Goal: Find specific page/section: Find specific page/section

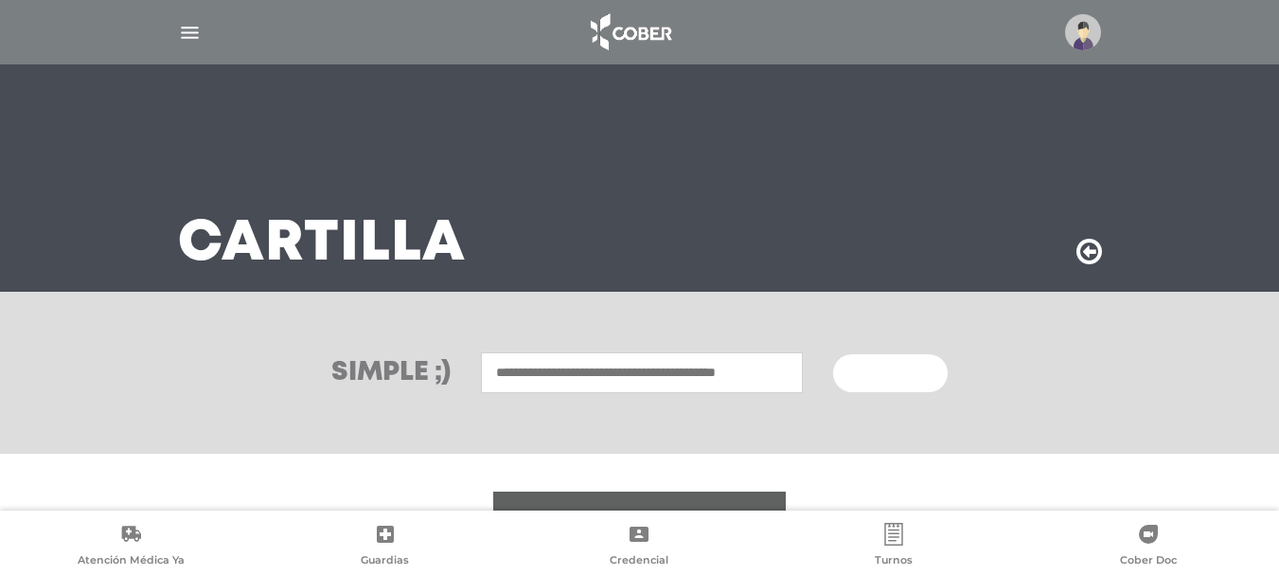
click at [984, 205] on div "Cartilla" at bounding box center [640, 177] width 970 height 227
click at [1095, 52] on div at bounding box center [640, 31] width 970 height 45
click at [1083, 33] on img at bounding box center [1083, 32] width 36 height 36
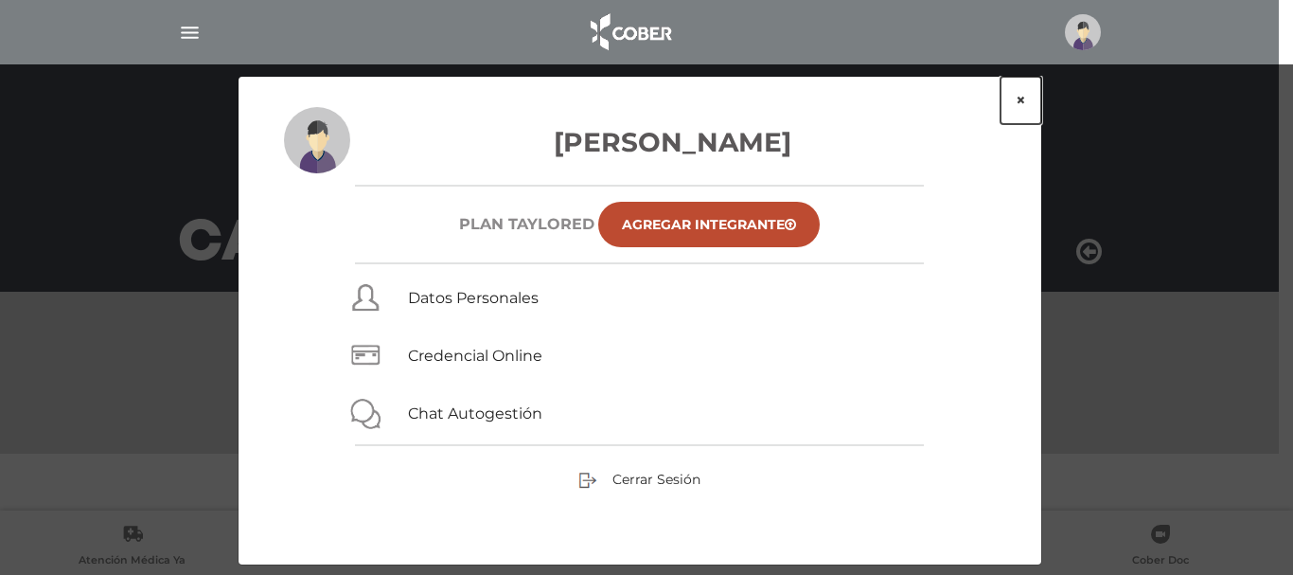
click at [1019, 100] on button "×" at bounding box center [1021, 100] width 41 height 47
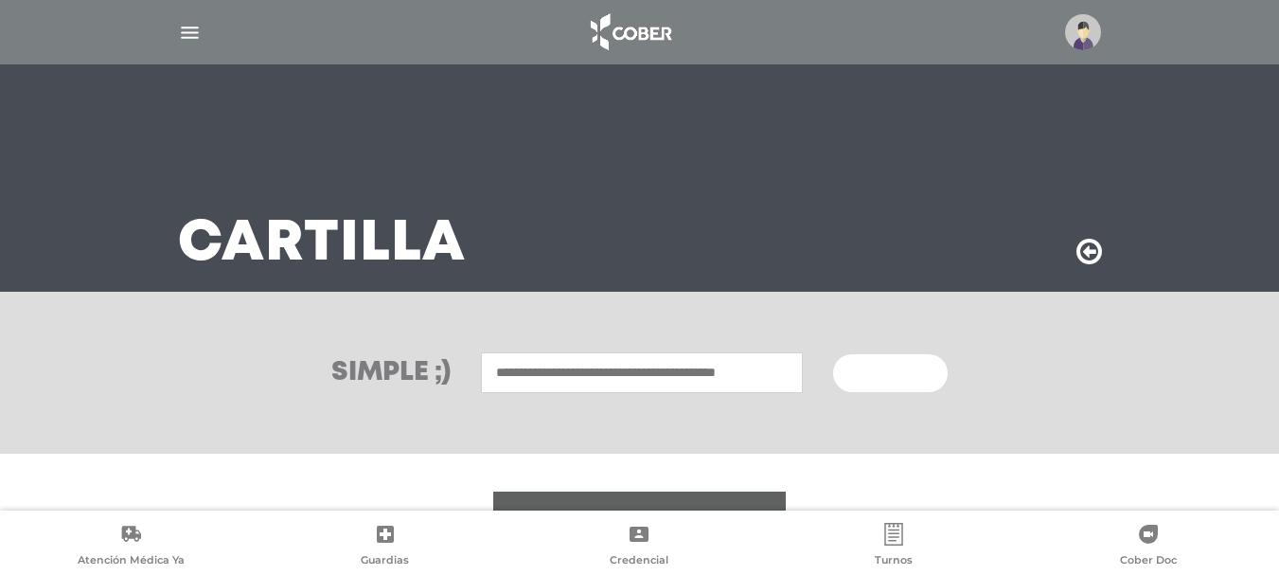
click at [170, 35] on div at bounding box center [640, 31] width 970 height 45
click at [196, 35] on img "button" at bounding box center [190, 33] width 24 height 24
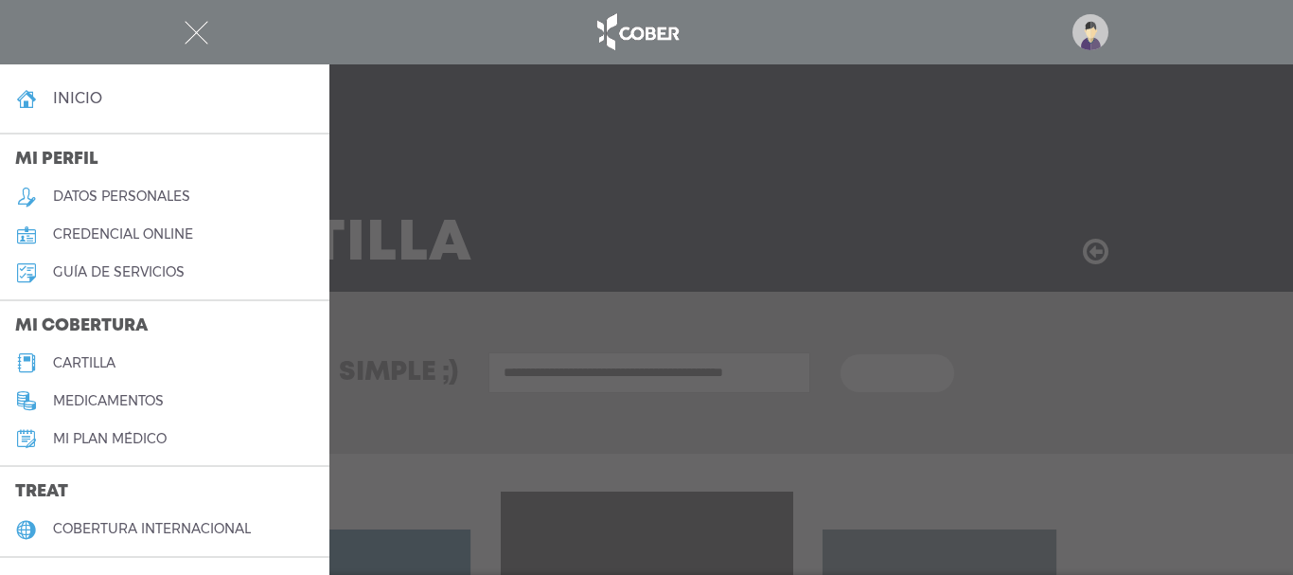
click at [122, 362] on link "cartilla" at bounding box center [165, 363] width 330 height 38
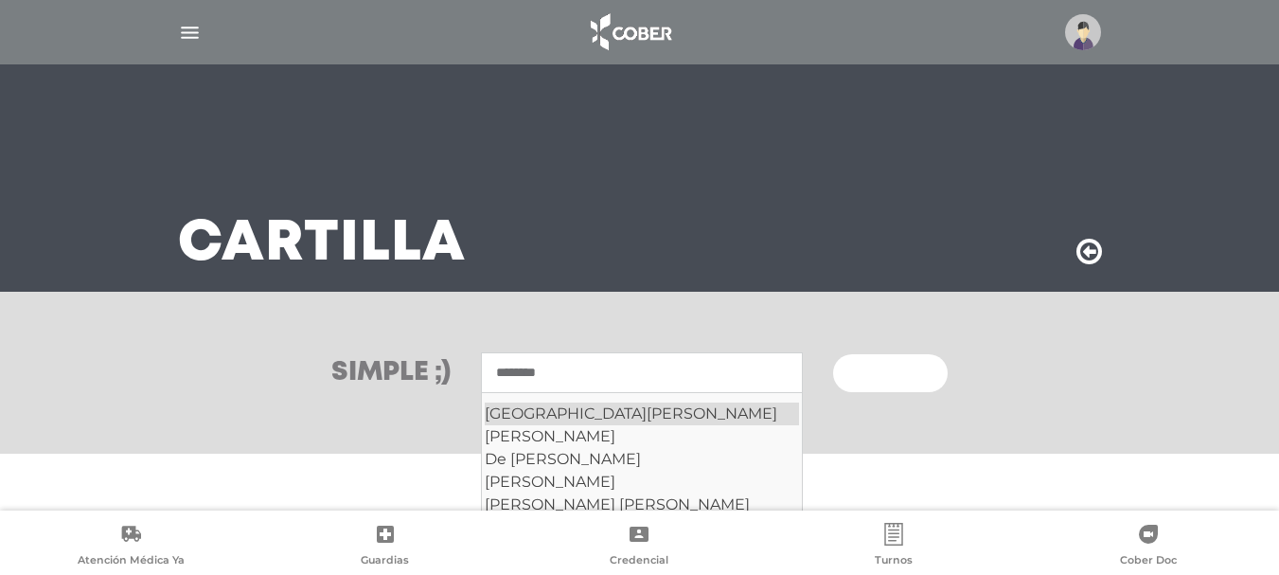
click at [663, 423] on div "Sanatorio San Lucas" at bounding box center [642, 413] width 314 height 23
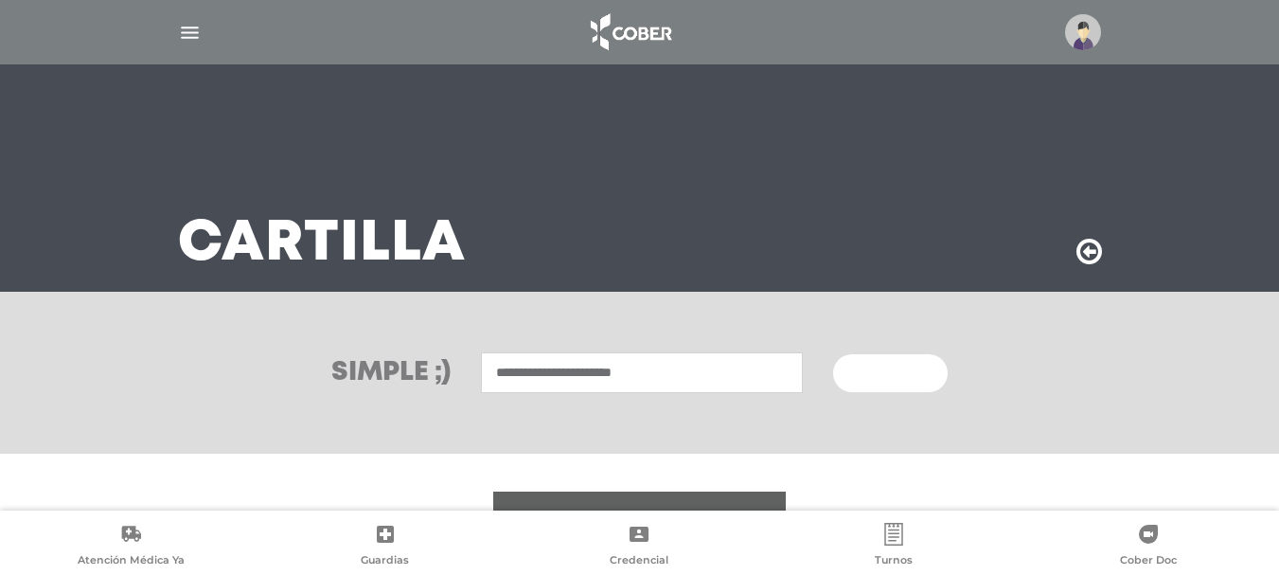
type input "**********"
click at [891, 377] on span "Buscar" at bounding box center [883, 373] width 55 height 13
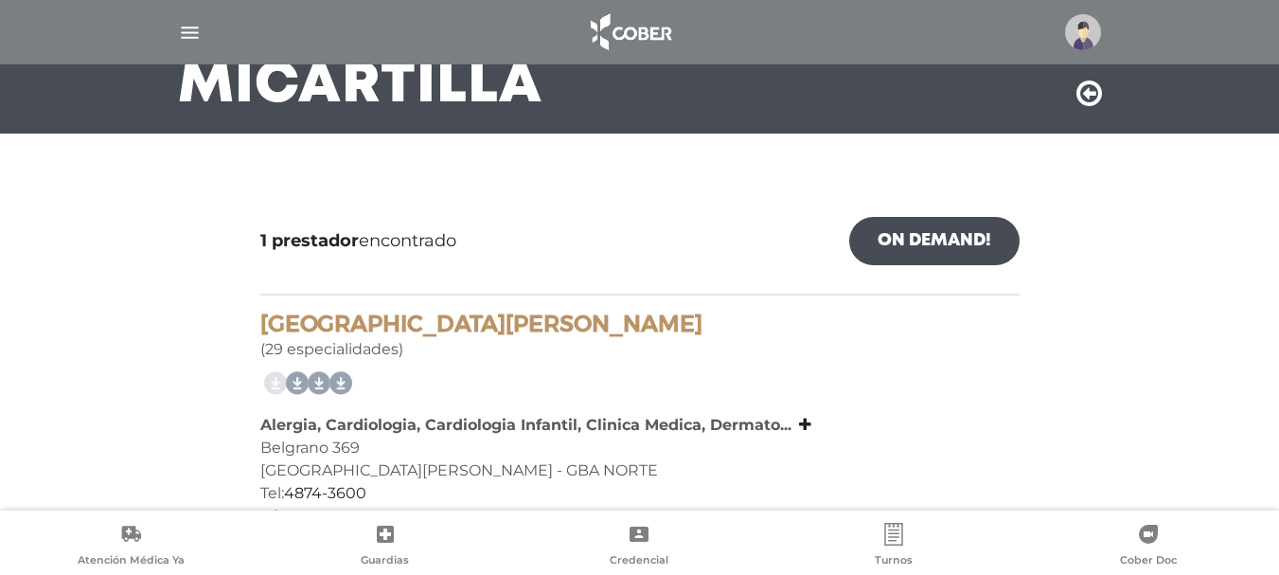
scroll to position [189, 0]
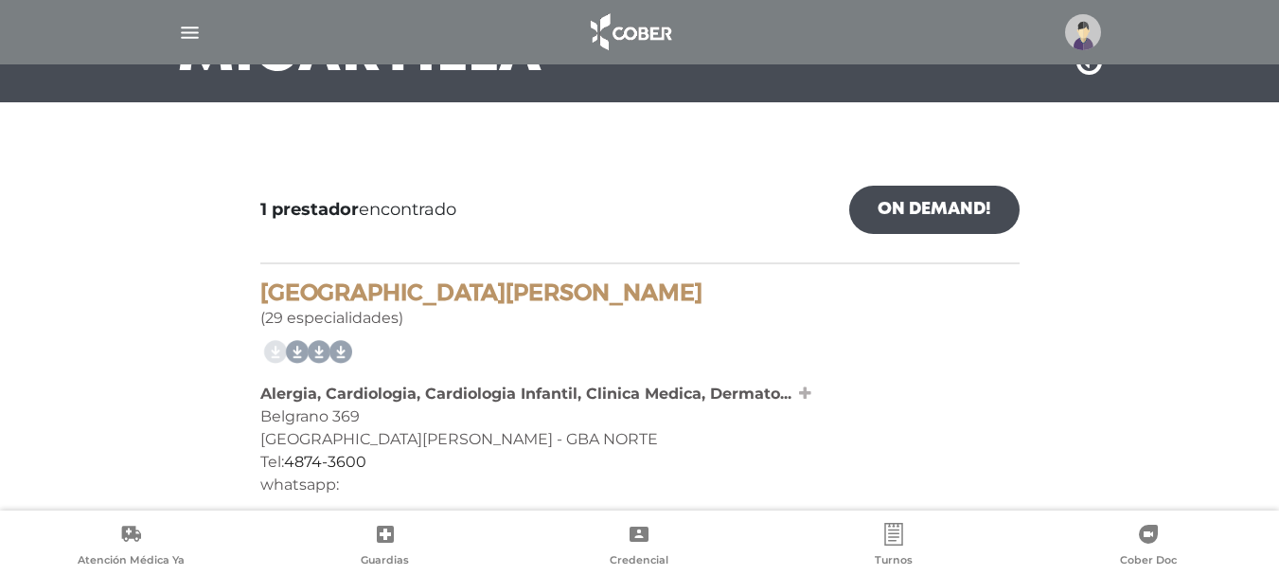
click at [795, 393] on link at bounding box center [803, 393] width 16 height 18
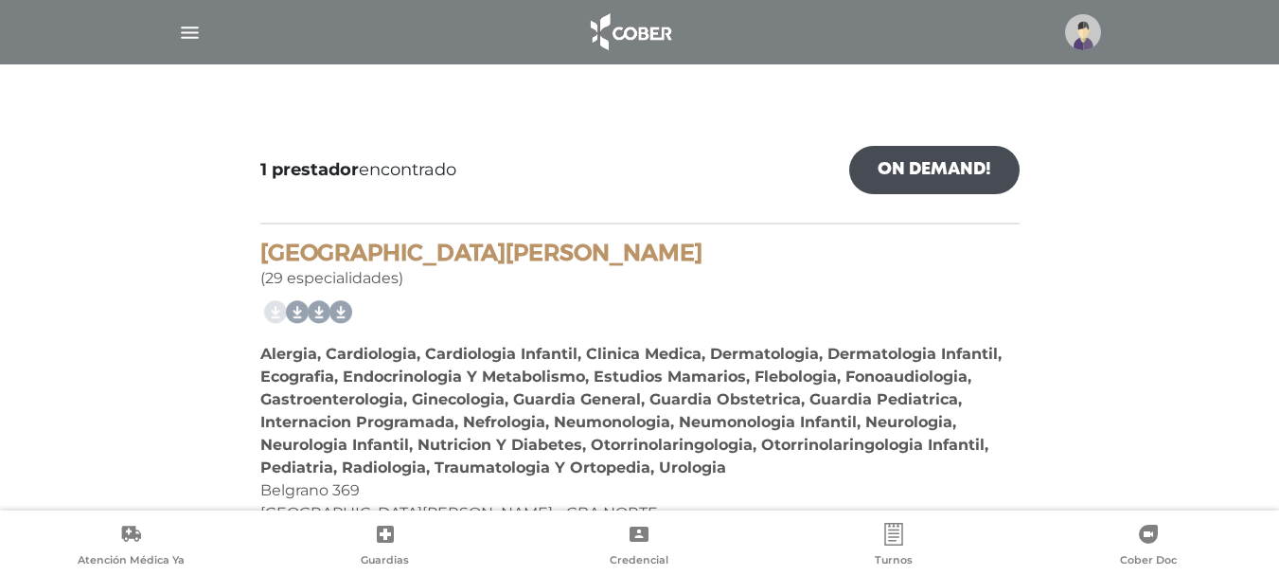
scroll to position [132, 0]
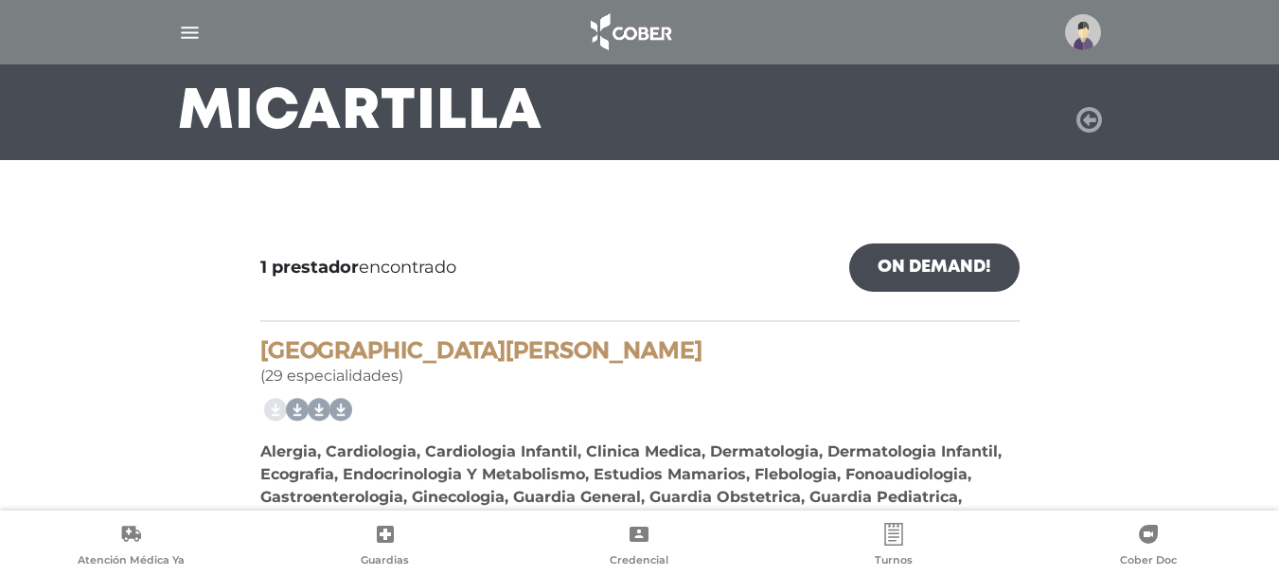
click at [1090, 122] on icon at bounding box center [1090, 120] width 26 height 30
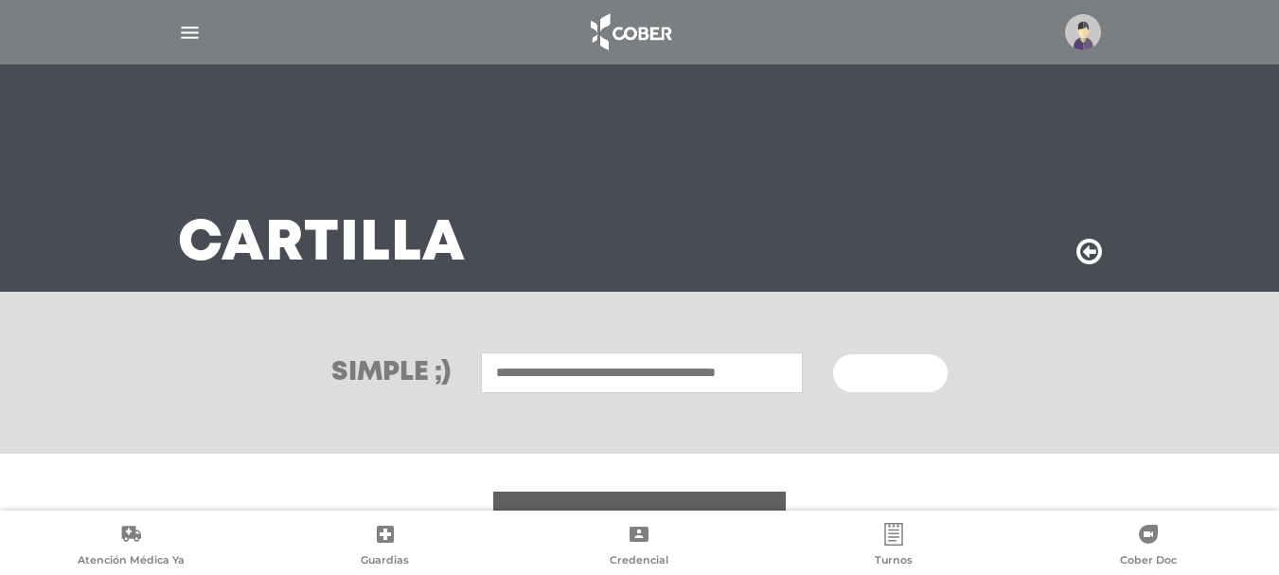
click at [586, 372] on input "text" at bounding box center [642, 372] width 322 height 41
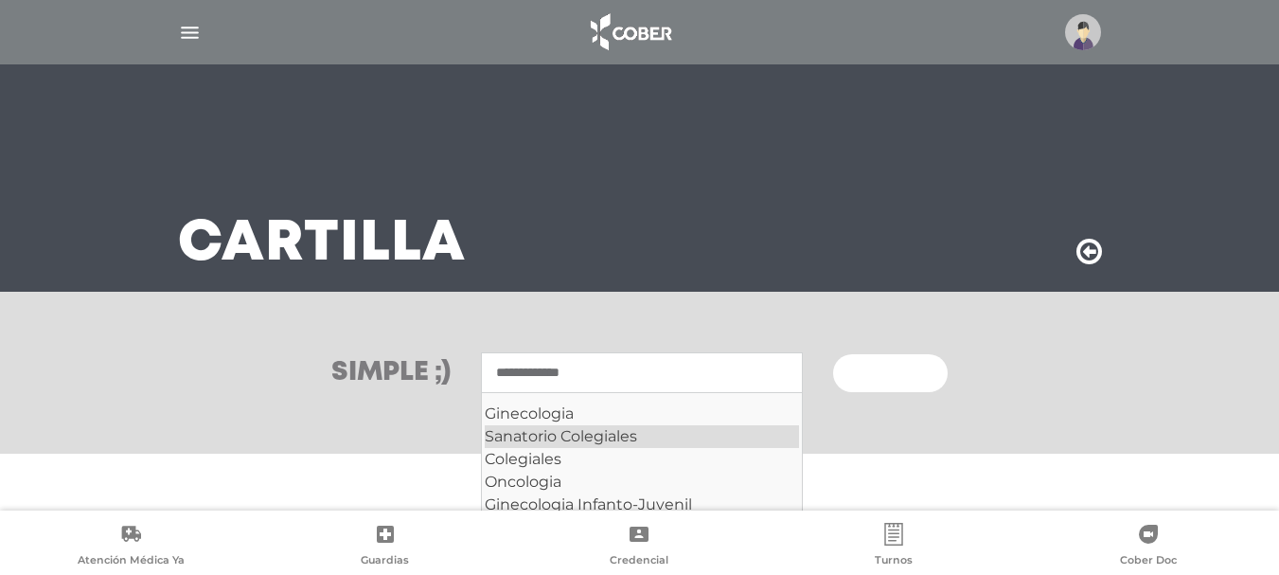
click at [619, 431] on div "Sanatorio Colegiales" at bounding box center [642, 436] width 314 height 23
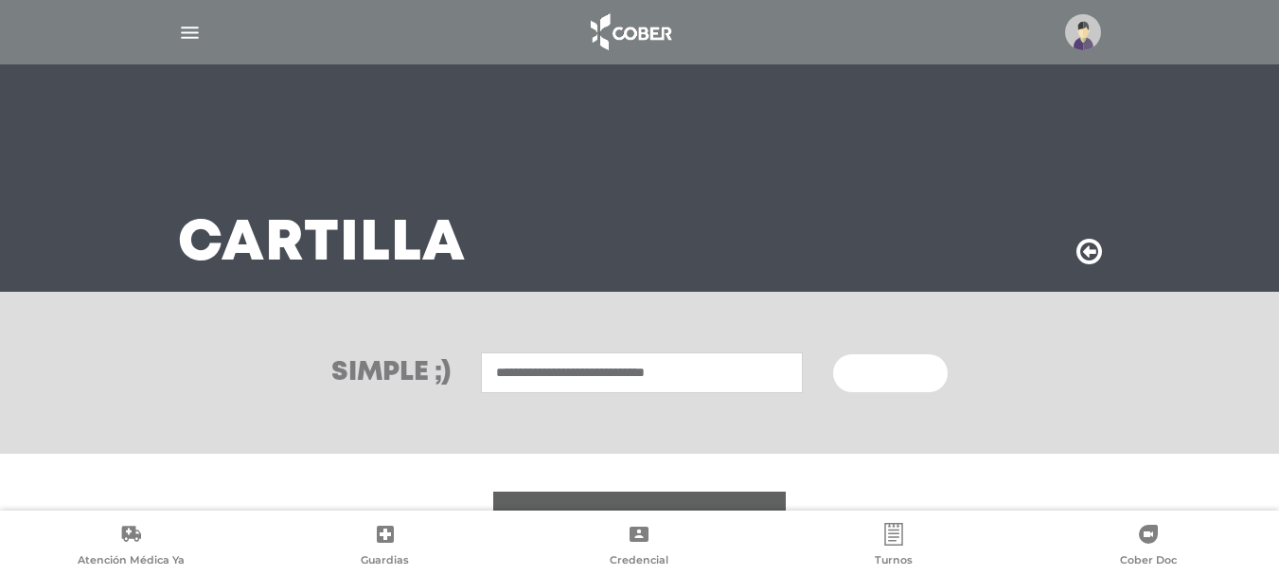
type input "**********"
click at [883, 370] on span "Buscar" at bounding box center [883, 373] width 55 height 13
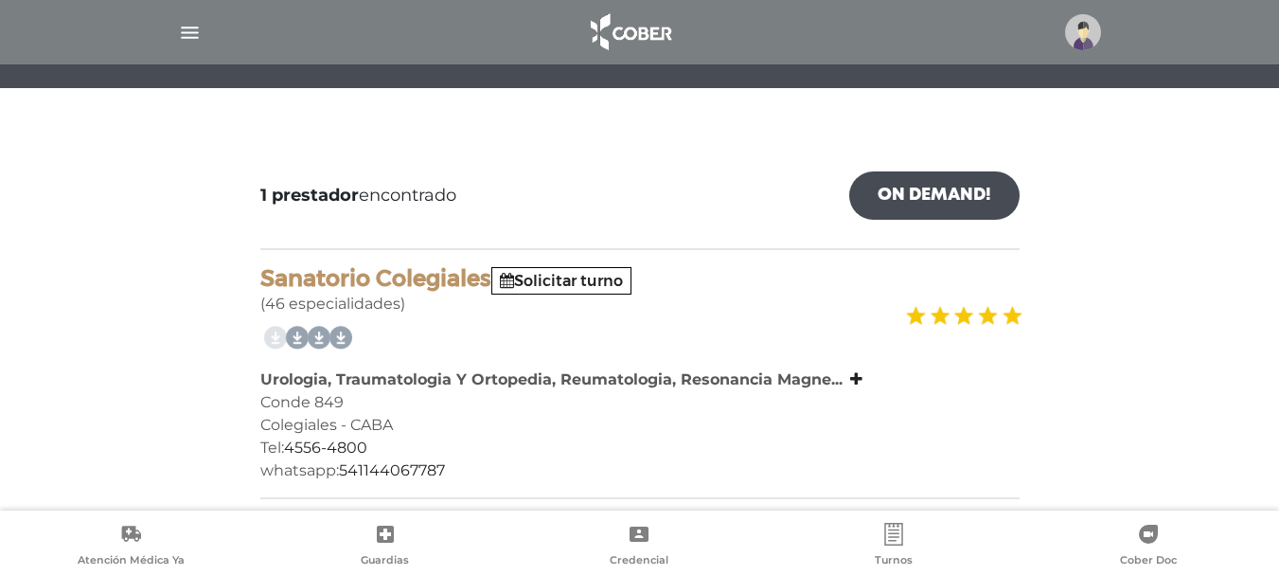
scroll to position [207, 0]
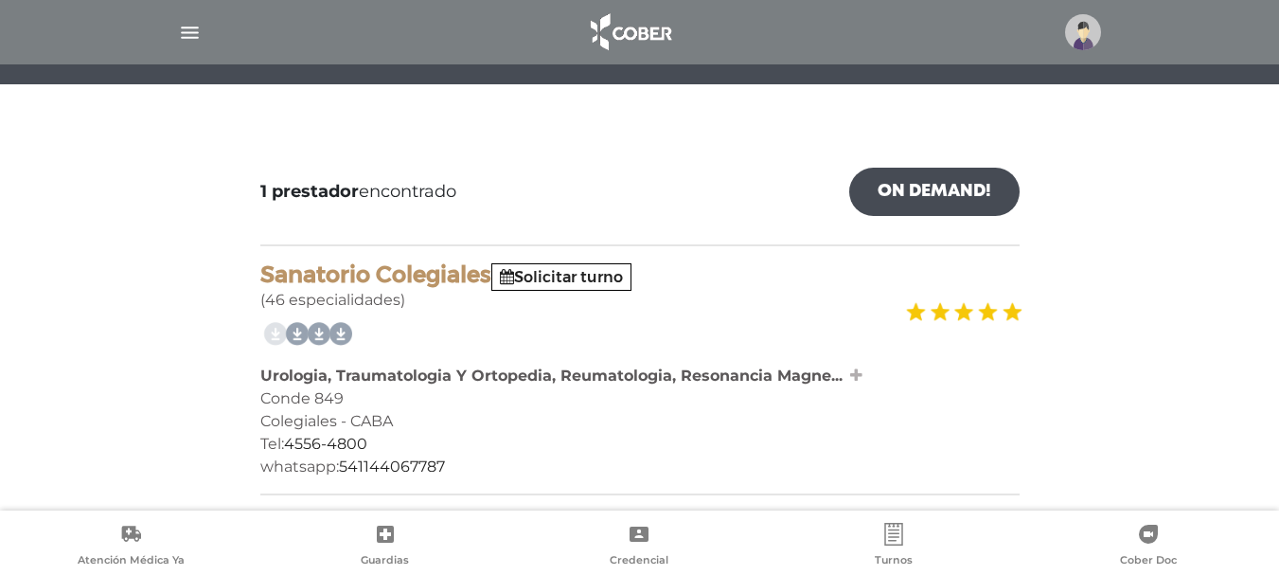
click at [858, 382] on icon at bounding box center [856, 374] width 12 height 15
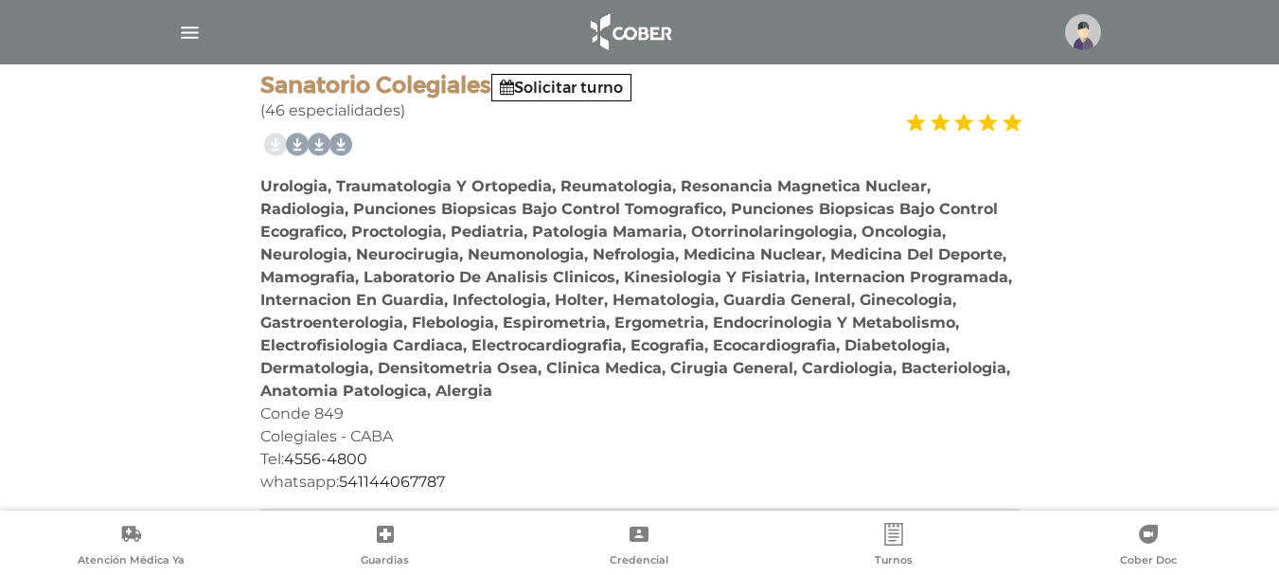
scroll to position [412, 0]
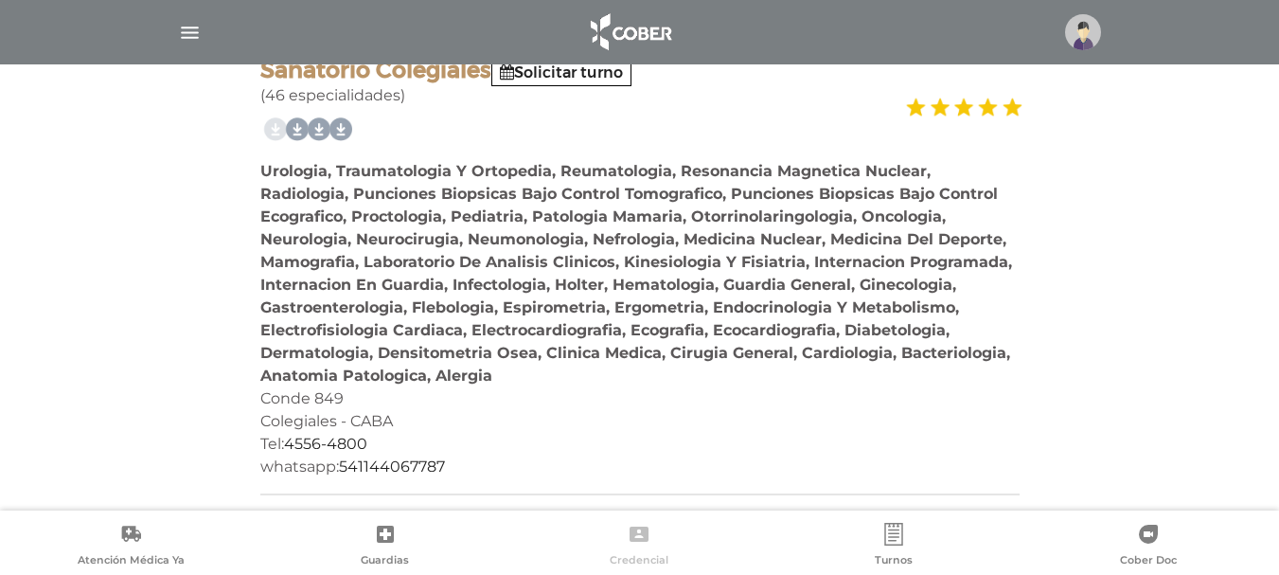
click at [651, 543] on link "Credencial" at bounding box center [639, 547] width 255 height 48
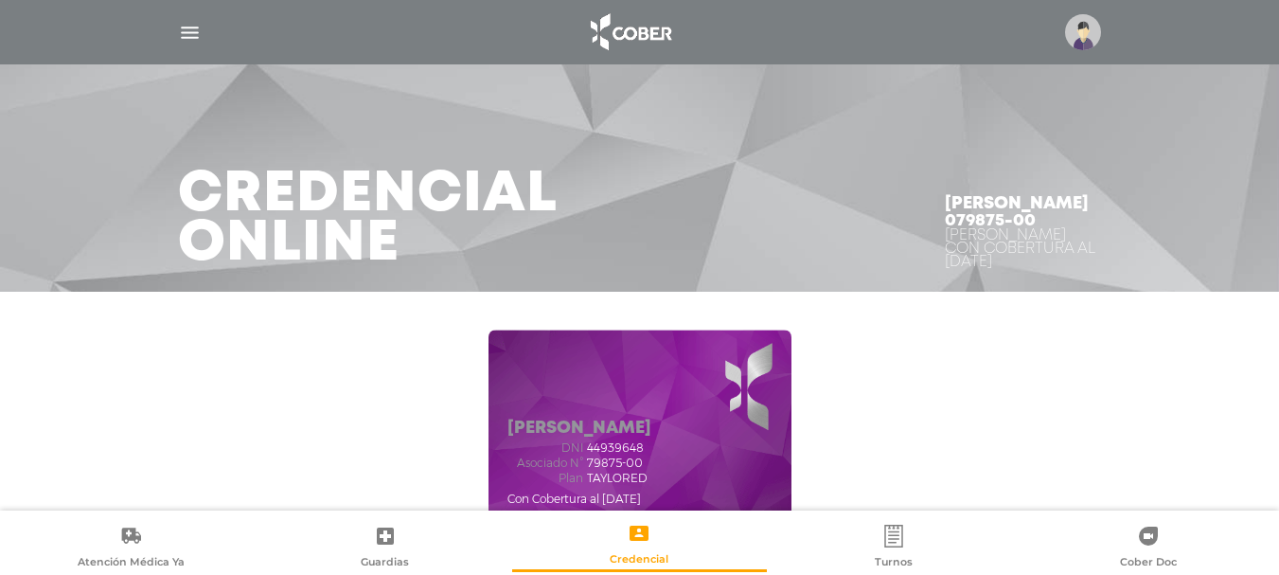
click at [118, 546] on link "Atención Médica Ya" at bounding box center [131, 548] width 255 height 48
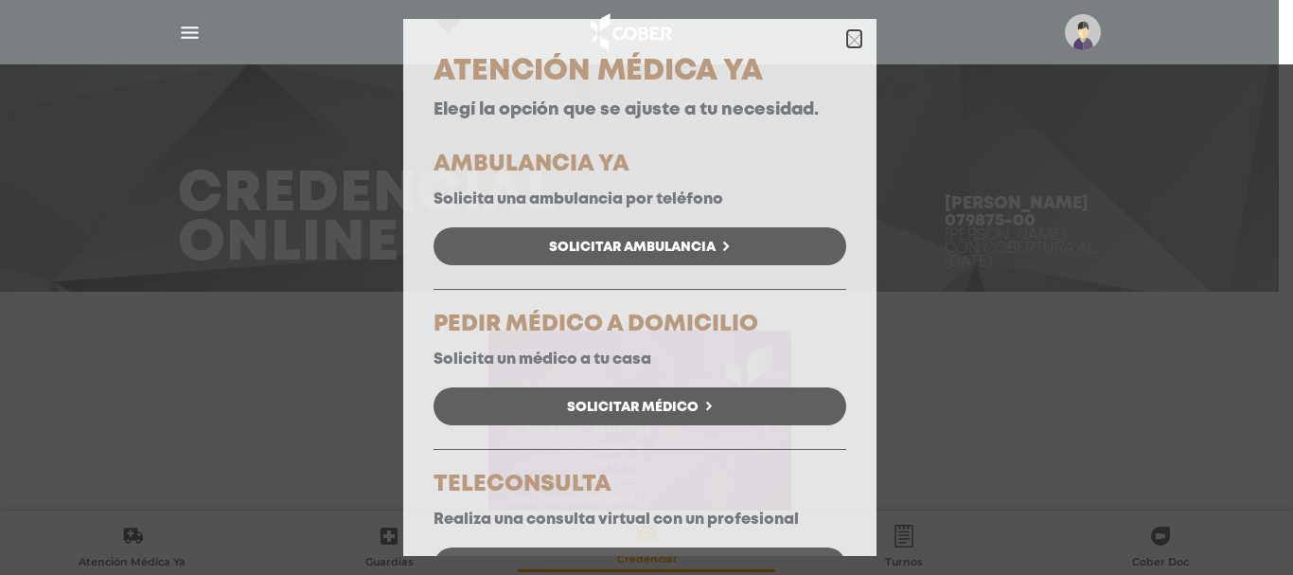
click at [847, 47] on icon "button" at bounding box center [854, 38] width 14 height 21
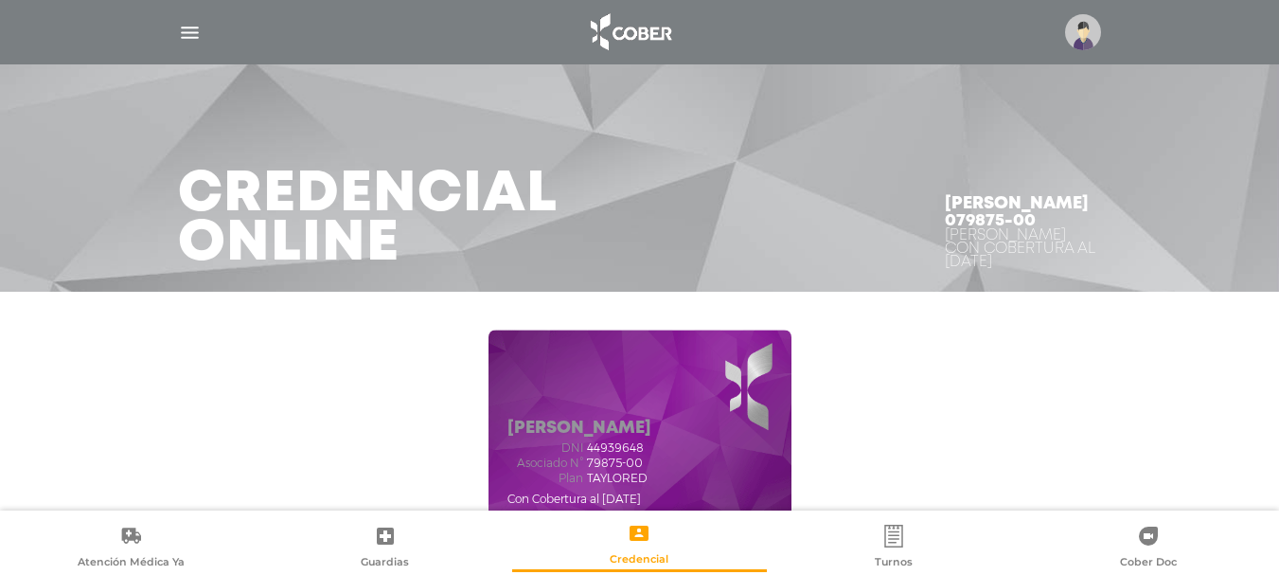
drag, startPoint x: 190, startPoint y: 9, endPoint x: 179, endPoint y: 27, distance: 20.5
click at [180, 22] on div at bounding box center [640, 31] width 970 height 45
click at [179, 27] on img "button" at bounding box center [190, 33] width 24 height 24
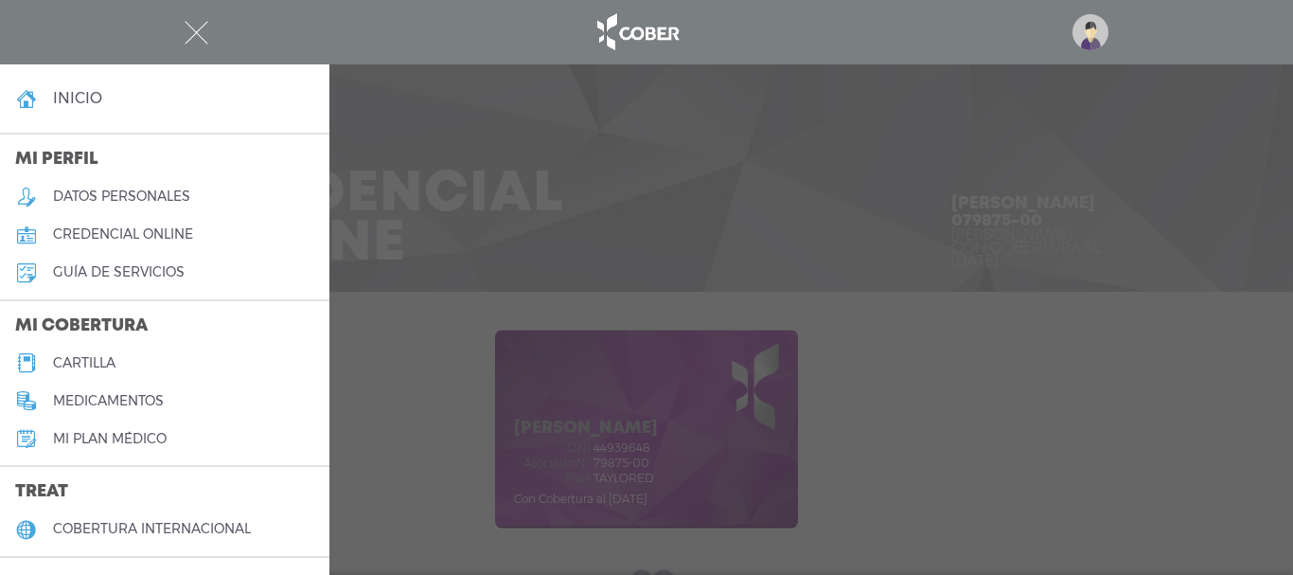
click at [97, 364] on h5 "cartilla" at bounding box center [84, 363] width 62 height 16
